Goal: Task Accomplishment & Management: Use online tool/utility

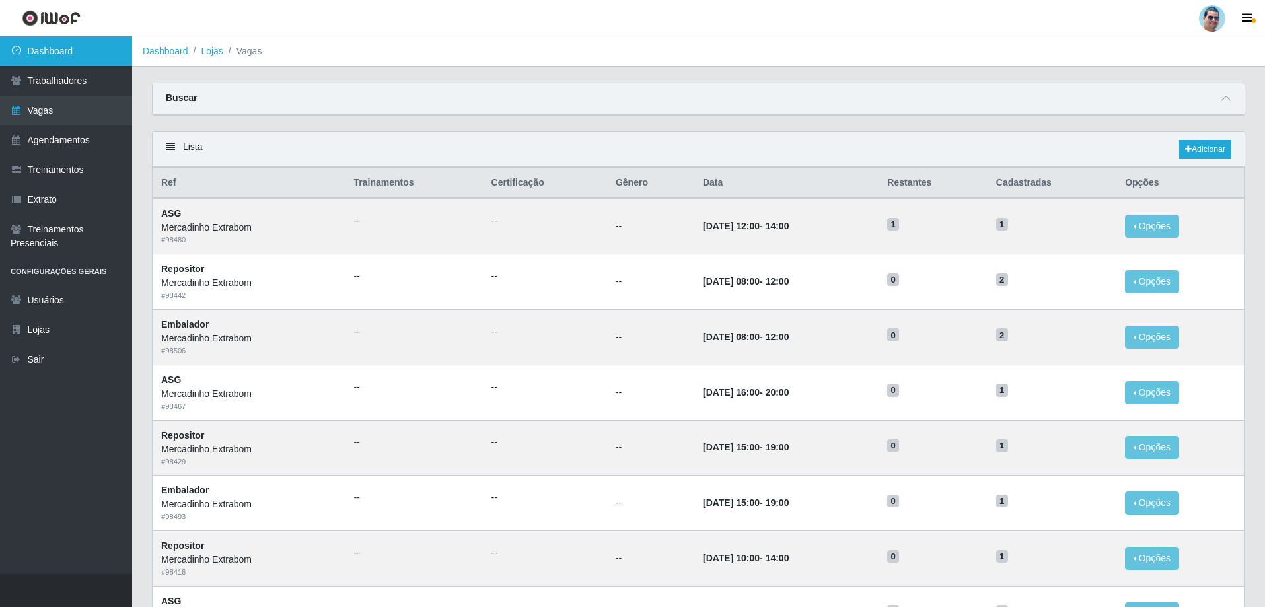
click at [91, 48] on link "Dashboard" at bounding box center [66, 51] width 132 height 30
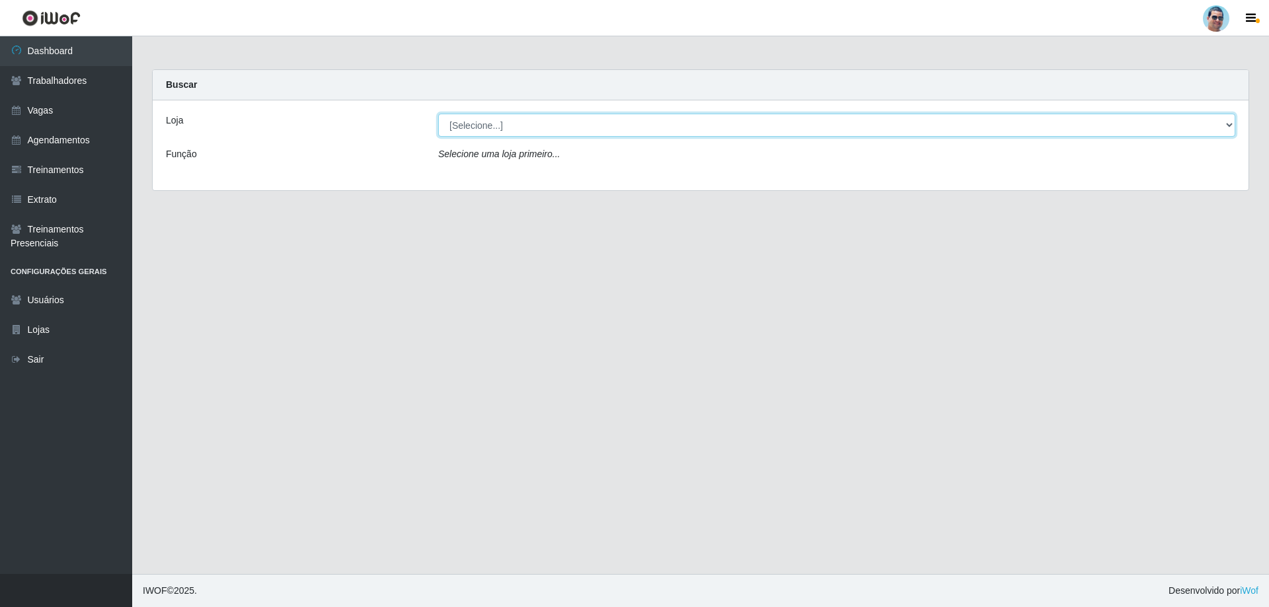
click at [709, 131] on select "[Selecione...] Mercadinho Extrabom" at bounding box center [836, 125] width 797 height 23
select select "175"
click at [438, 114] on select "[Selecione...] Mercadinho Extrabom" at bounding box center [836, 125] width 797 height 23
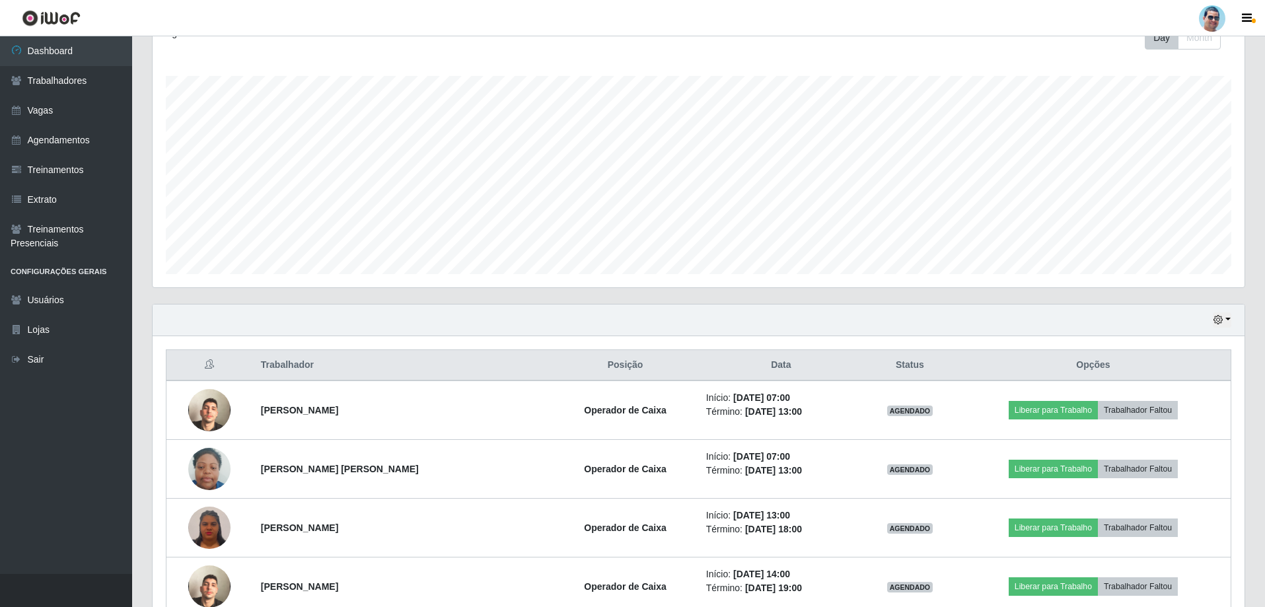
scroll to position [329, 0]
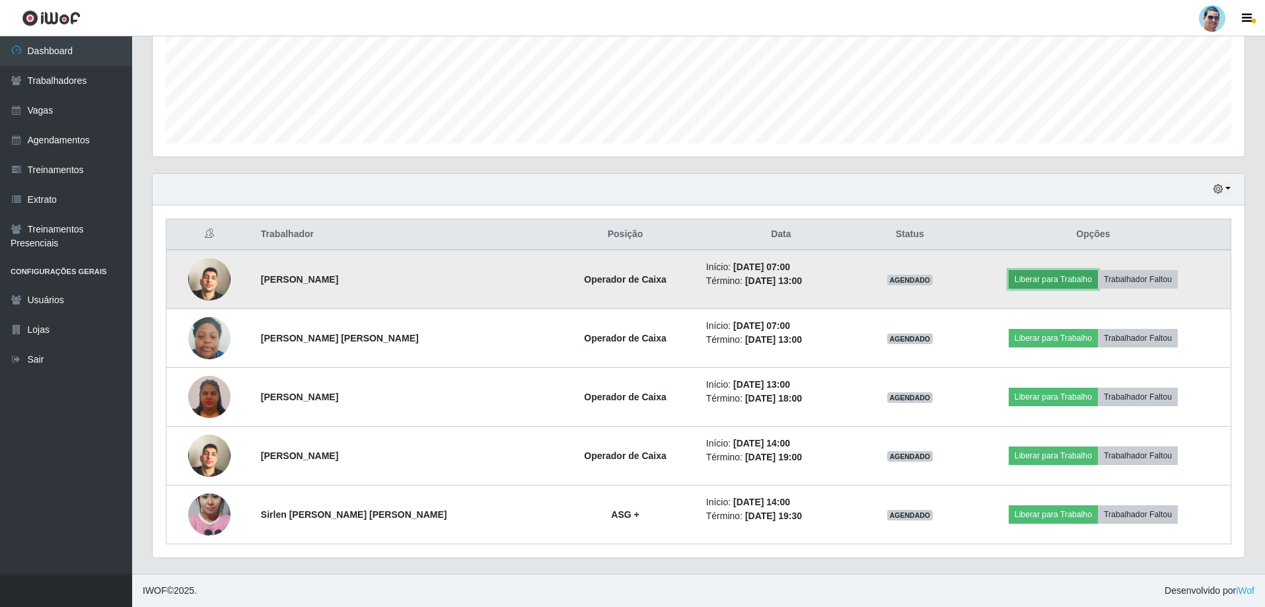
click at [1022, 283] on button "Liberar para Trabalho" at bounding box center [1053, 279] width 89 height 19
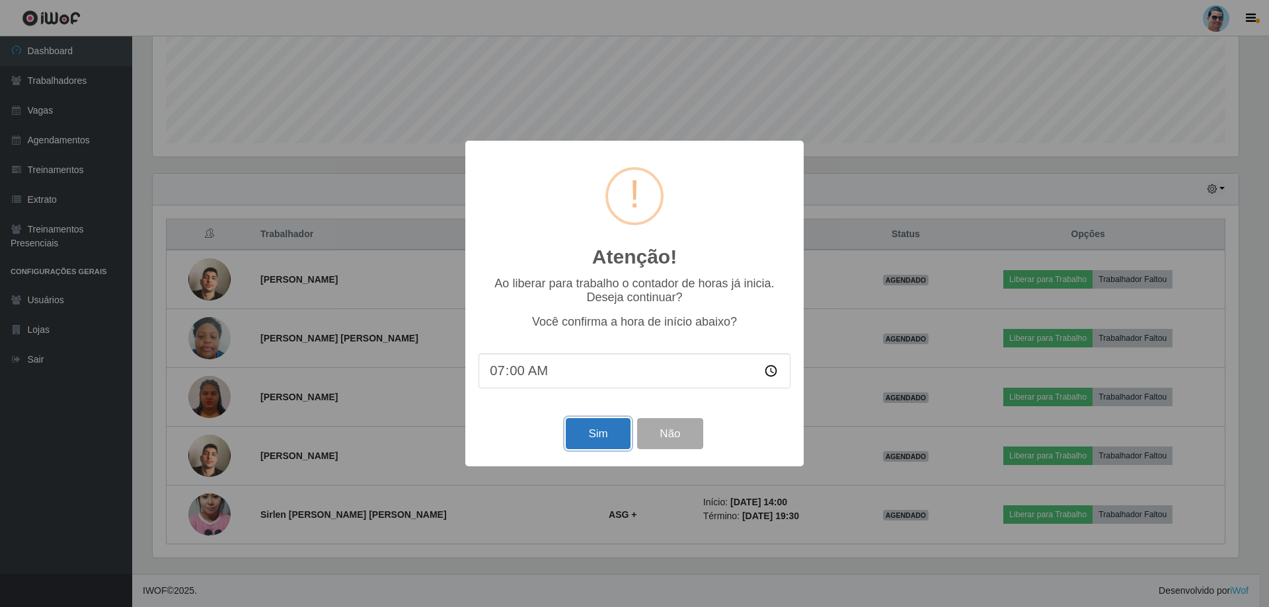
click at [586, 442] on button "Sim" at bounding box center [598, 433] width 64 height 31
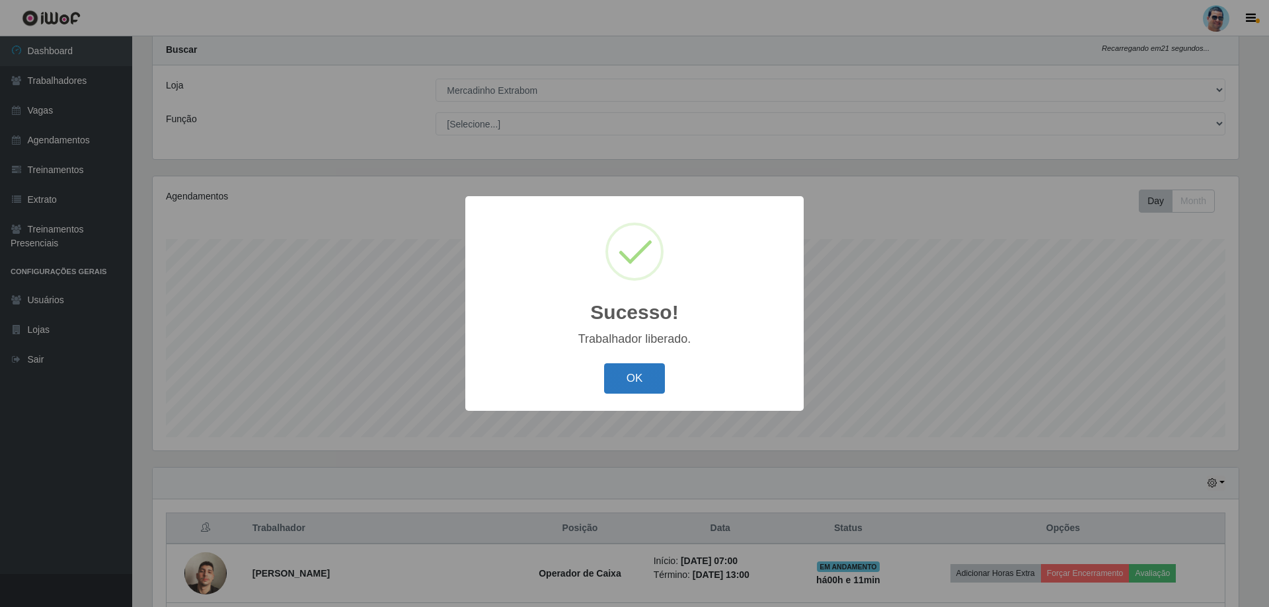
click at [655, 377] on button "OK" at bounding box center [634, 378] width 61 height 31
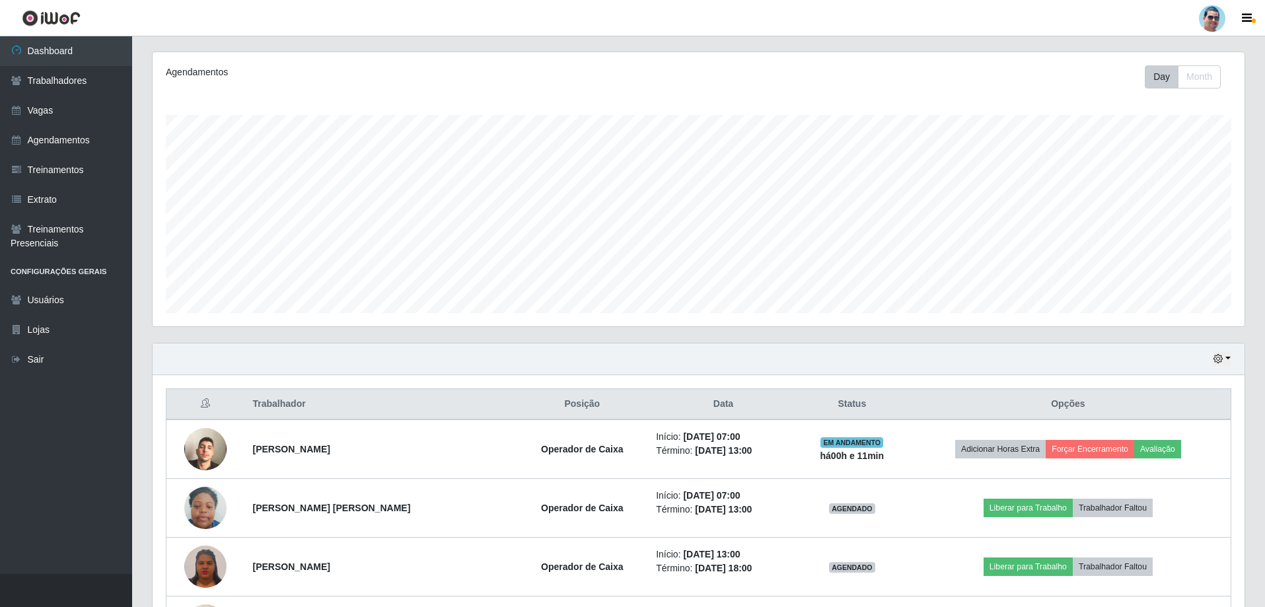
scroll to position [167, 0]
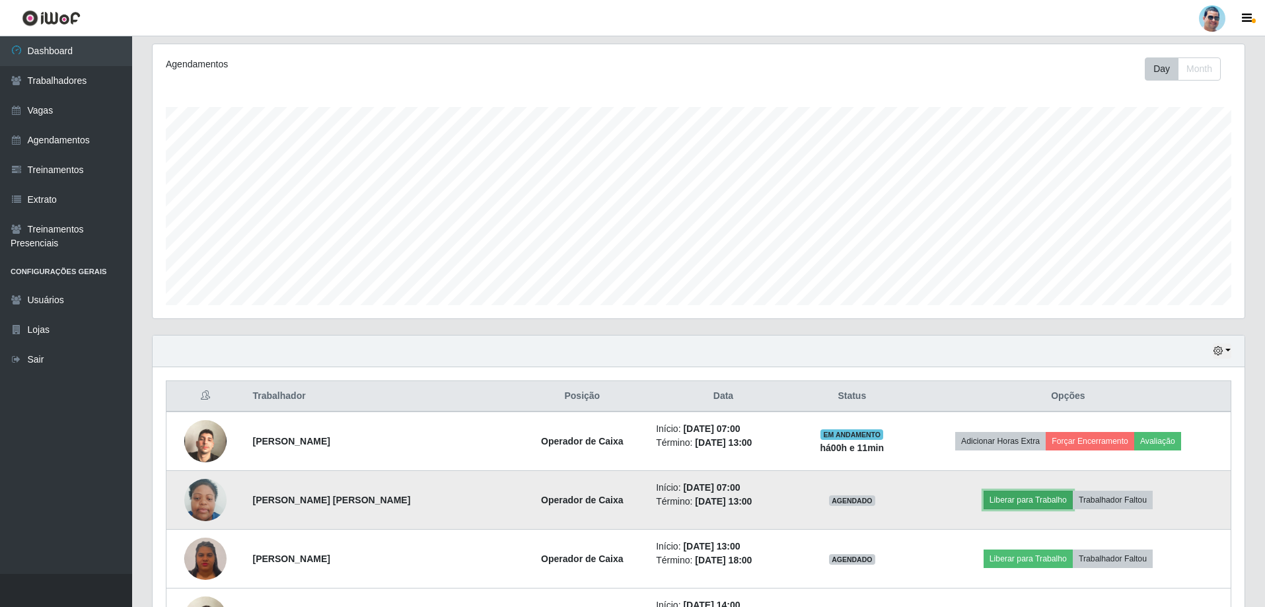
click at [997, 502] on button "Liberar para Trabalho" at bounding box center [1028, 500] width 89 height 19
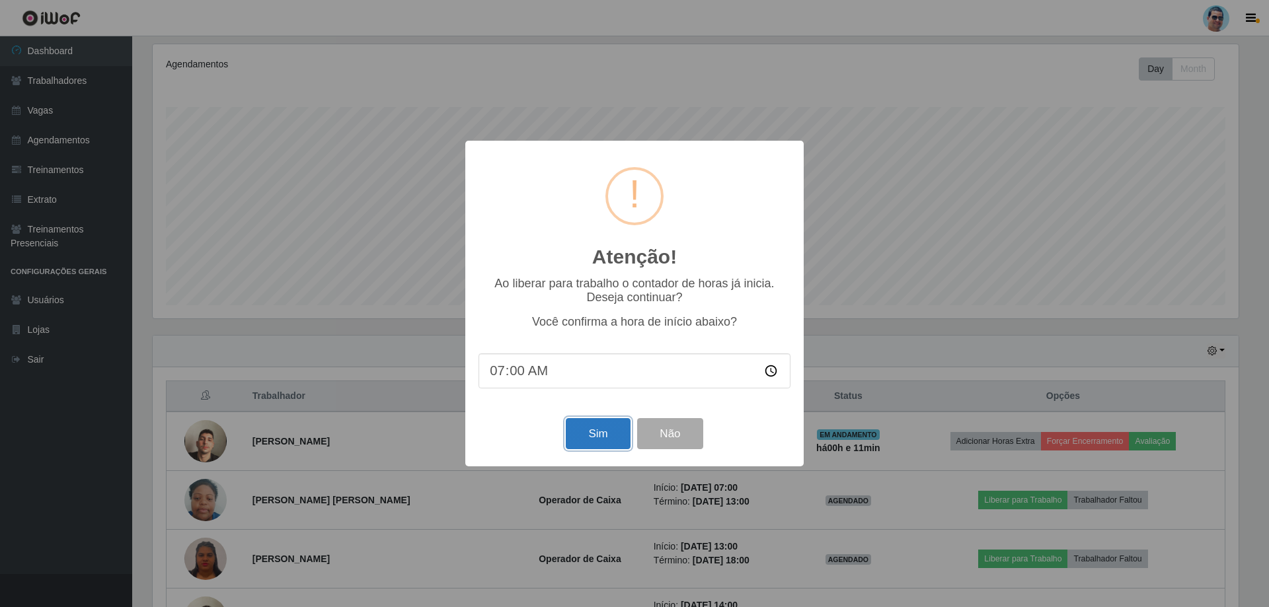
click at [615, 433] on button "Sim" at bounding box center [598, 433] width 64 height 31
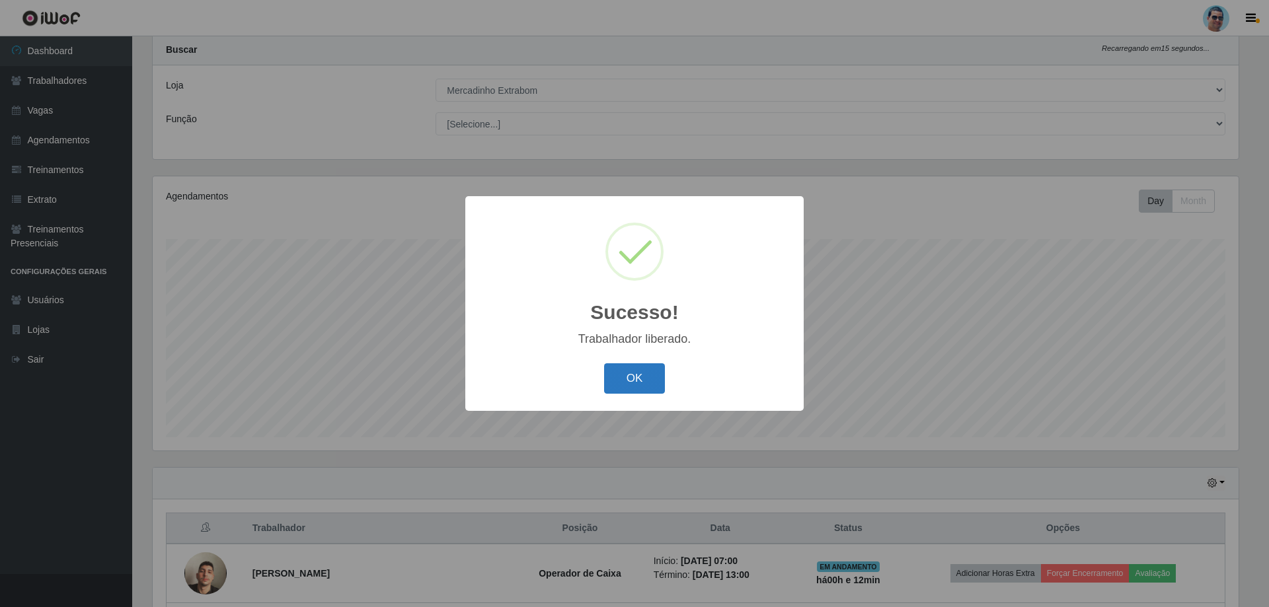
click at [631, 385] on button "OK" at bounding box center [634, 378] width 61 height 31
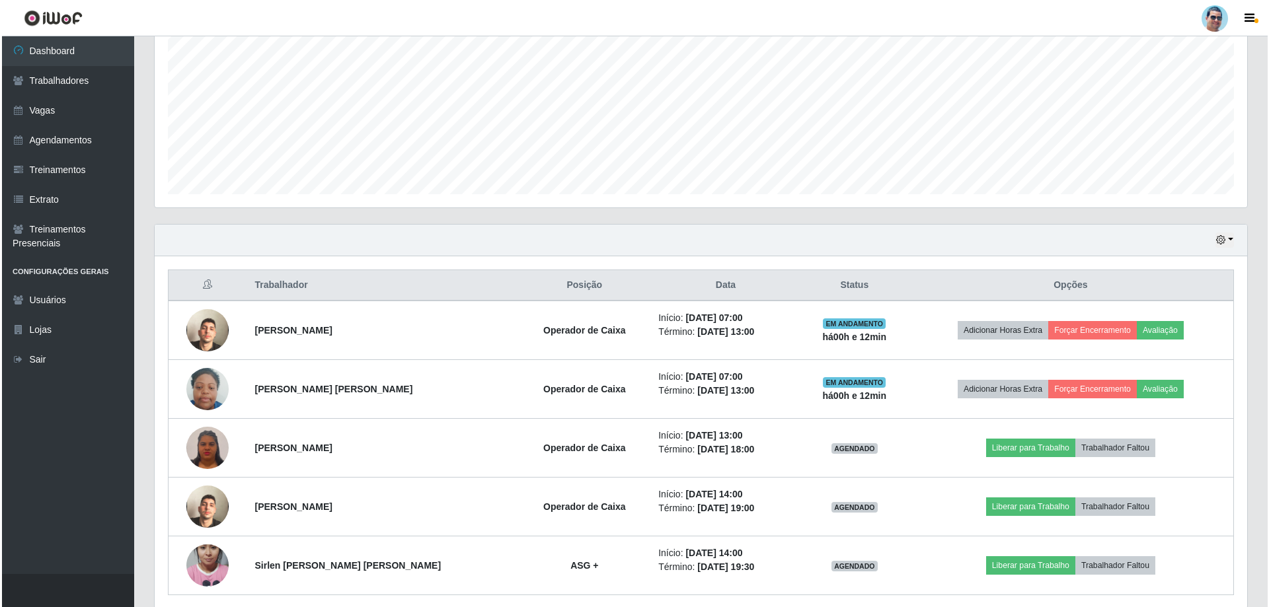
scroll to position [299, 0]
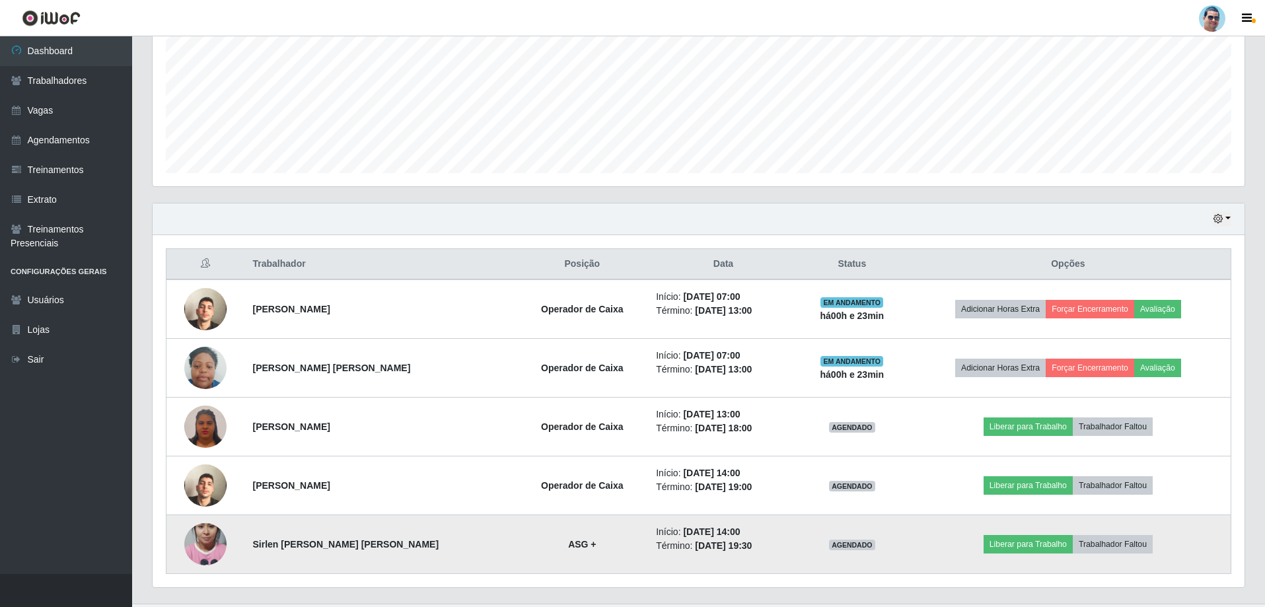
click at [213, 545] on img at bounding box center [205, 544] width 42 height 75
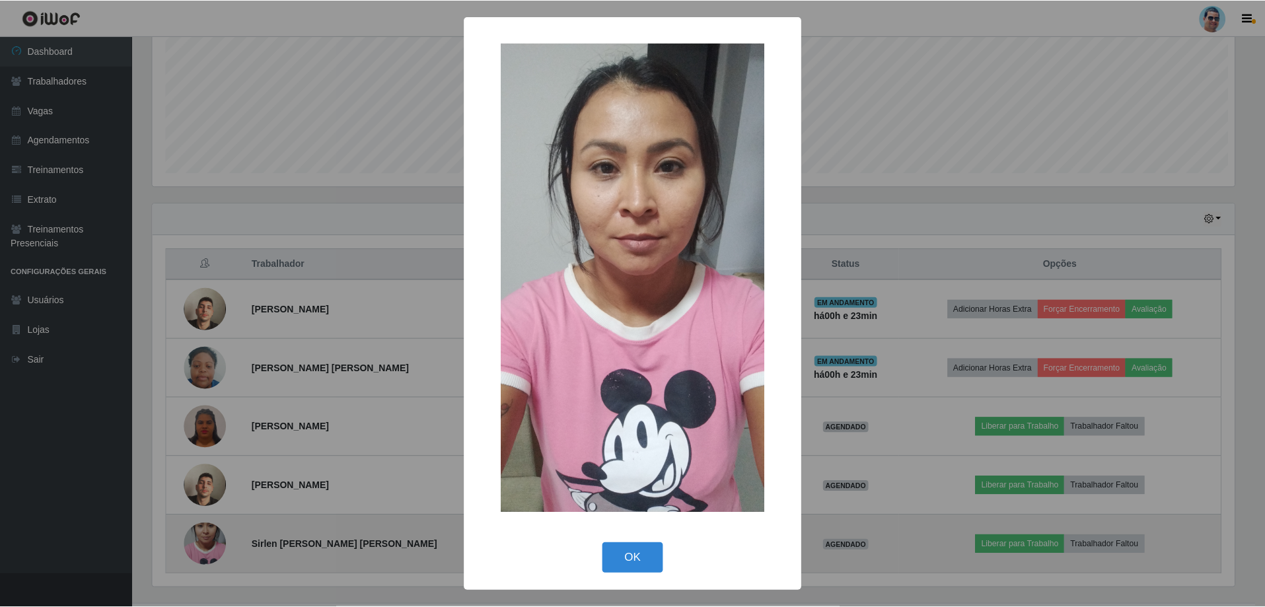
scroll to position [274, 1086]
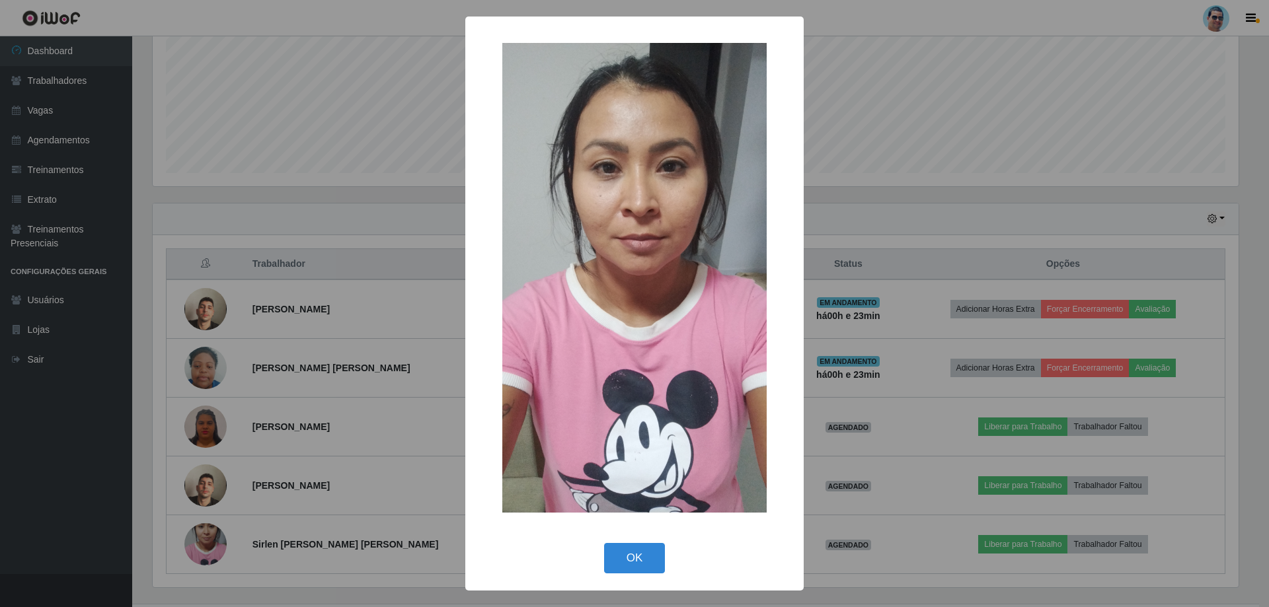
click at [894, 217] on div "× OK Cancel" at bounding box center [634, 303] width 1269 height 607
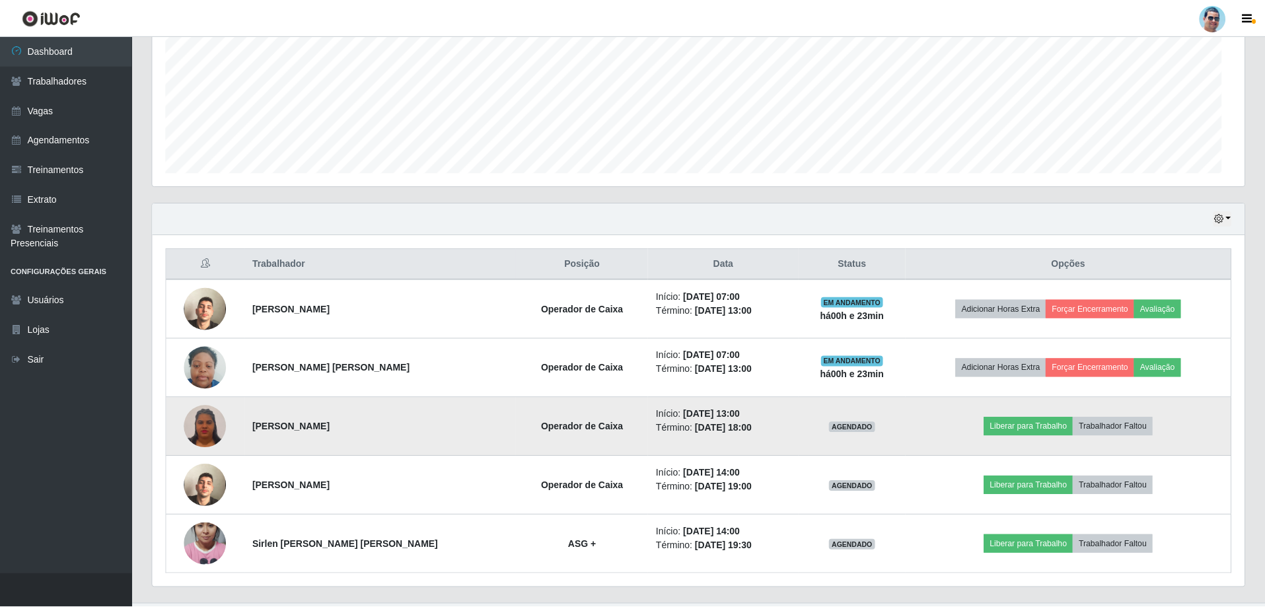
scroll to position [274, 1092]
